Goal: Information Seeking & Learning: Learn about a topic

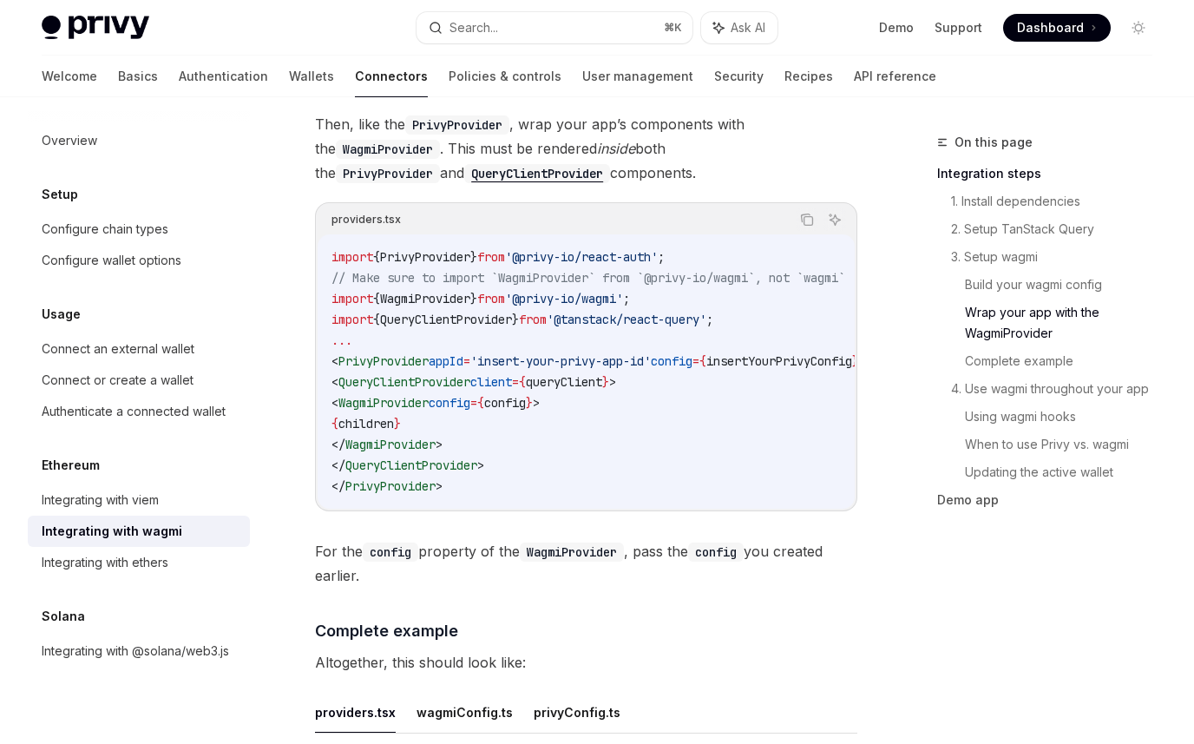
scroll to position [2863, 0]
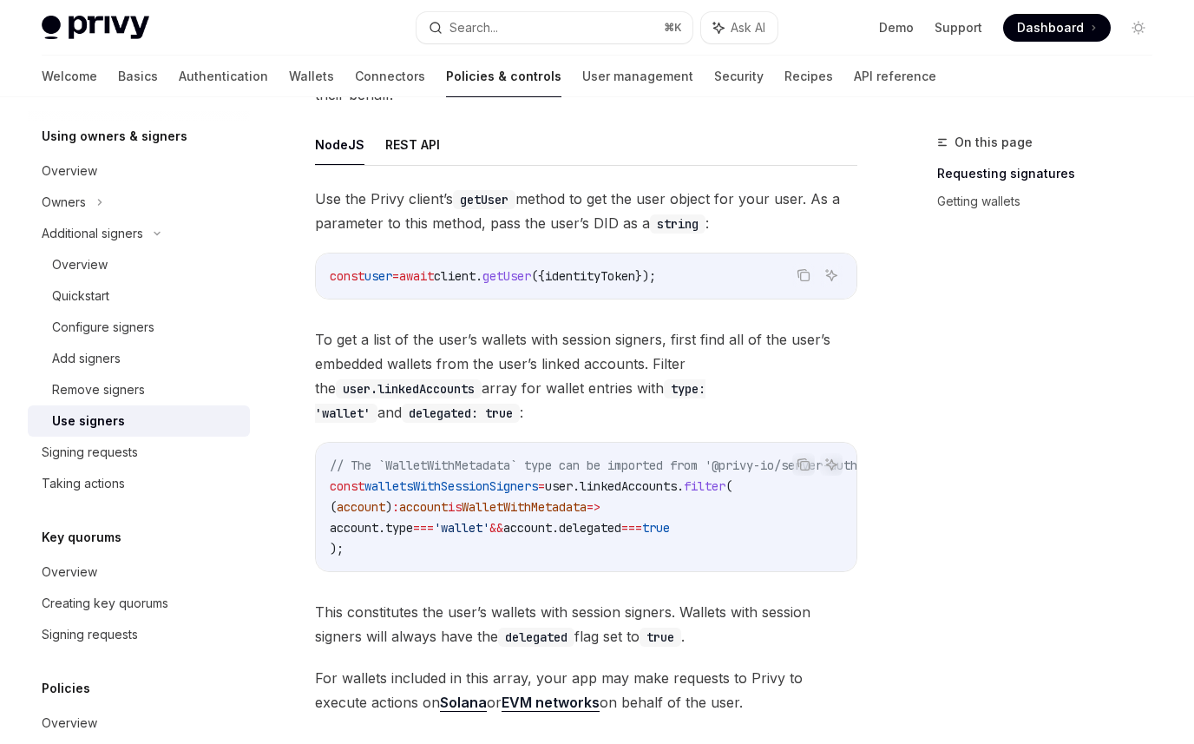
scroll to position [282, 0]
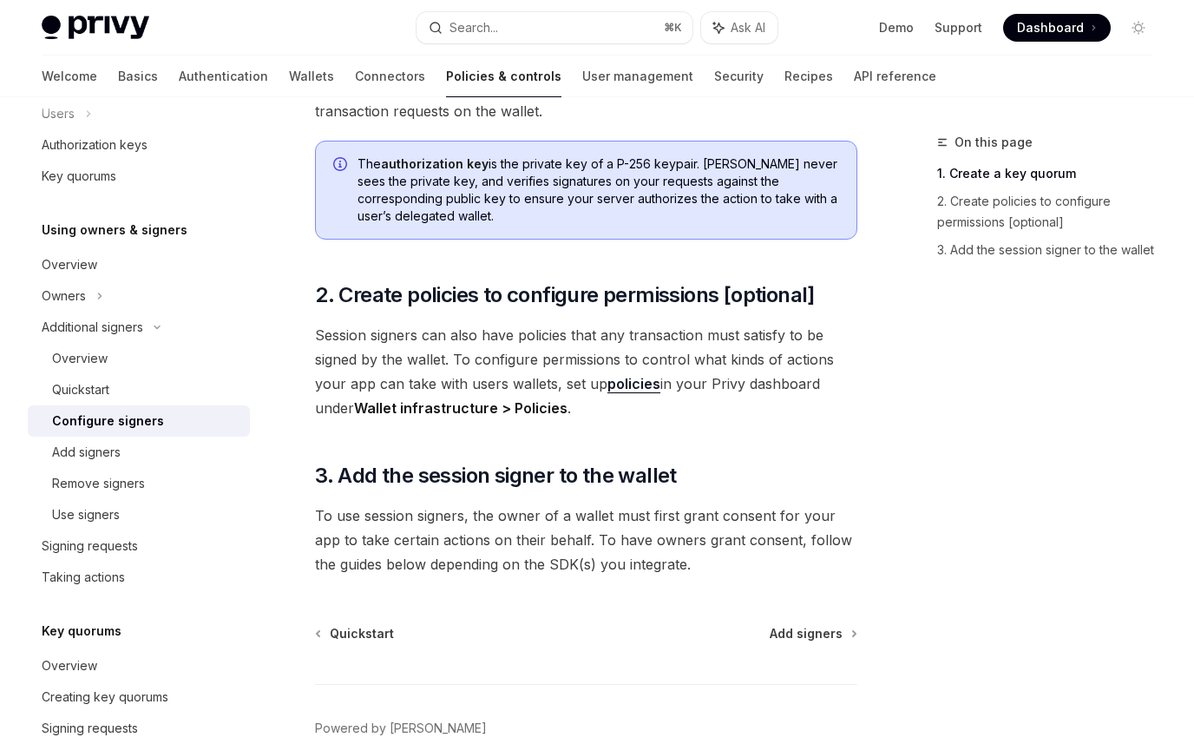
scroll to position [504, 0]
